Goal: Information Seeking & Learning: Understand process/instructions

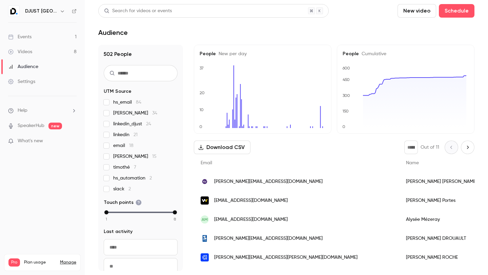
click at [34, 38] on link "Events 1" at bounding box center [42, 36] width 85 height 15
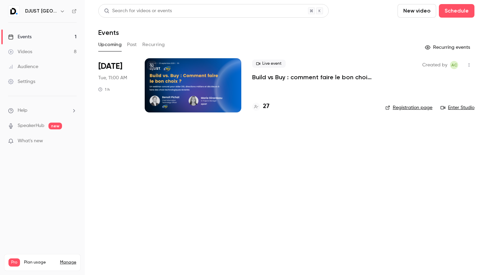
click at [270, 110] on div "27" at bounding box center [313, 106] width 122 height 9
click at [265, 106] on h4 "27" at bounding box center [266, 106] width 6 height 9
click at [213, 87] on div at bounding box center [193, 85] width 97 height 54
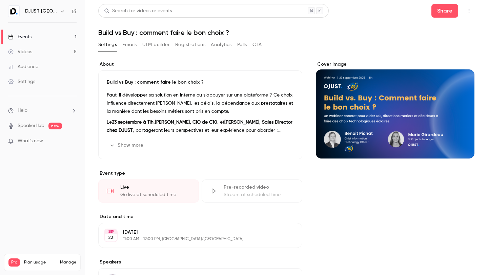
click at [147, 45] on button "UTM builder" at bounding box center [155, 44] width 27 height 11
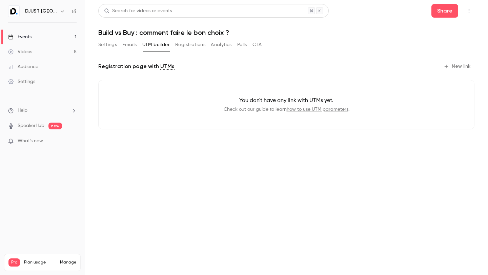
click at [325, 107] on link "how to use UTM parameters" at bounding box center [318, 109] width 62 height 5
